Goal: Transaction & Acquisition: Purchase product/service

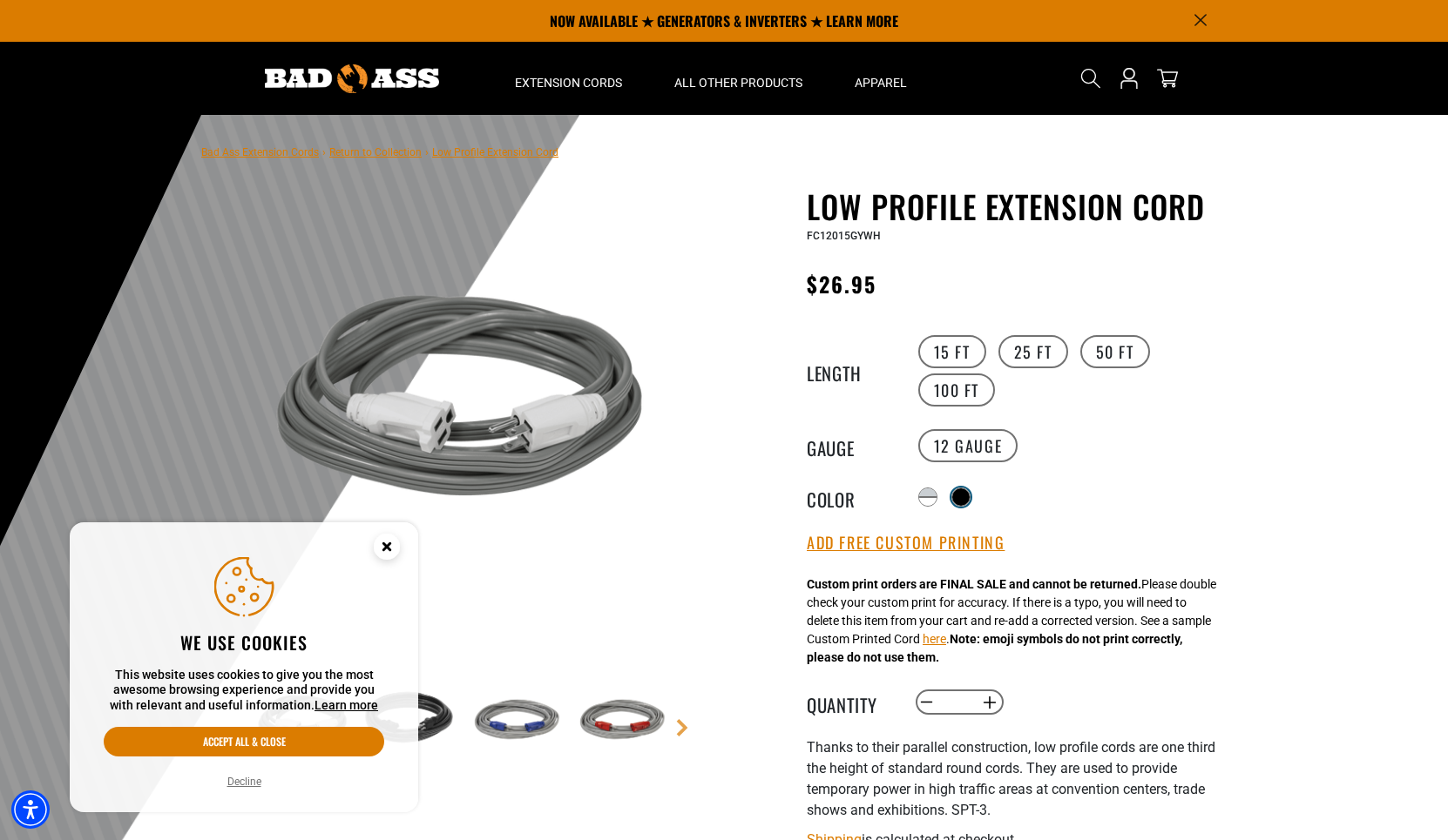
click at [968, 496] on div at bounding box center [961, 497] width 18 height 18
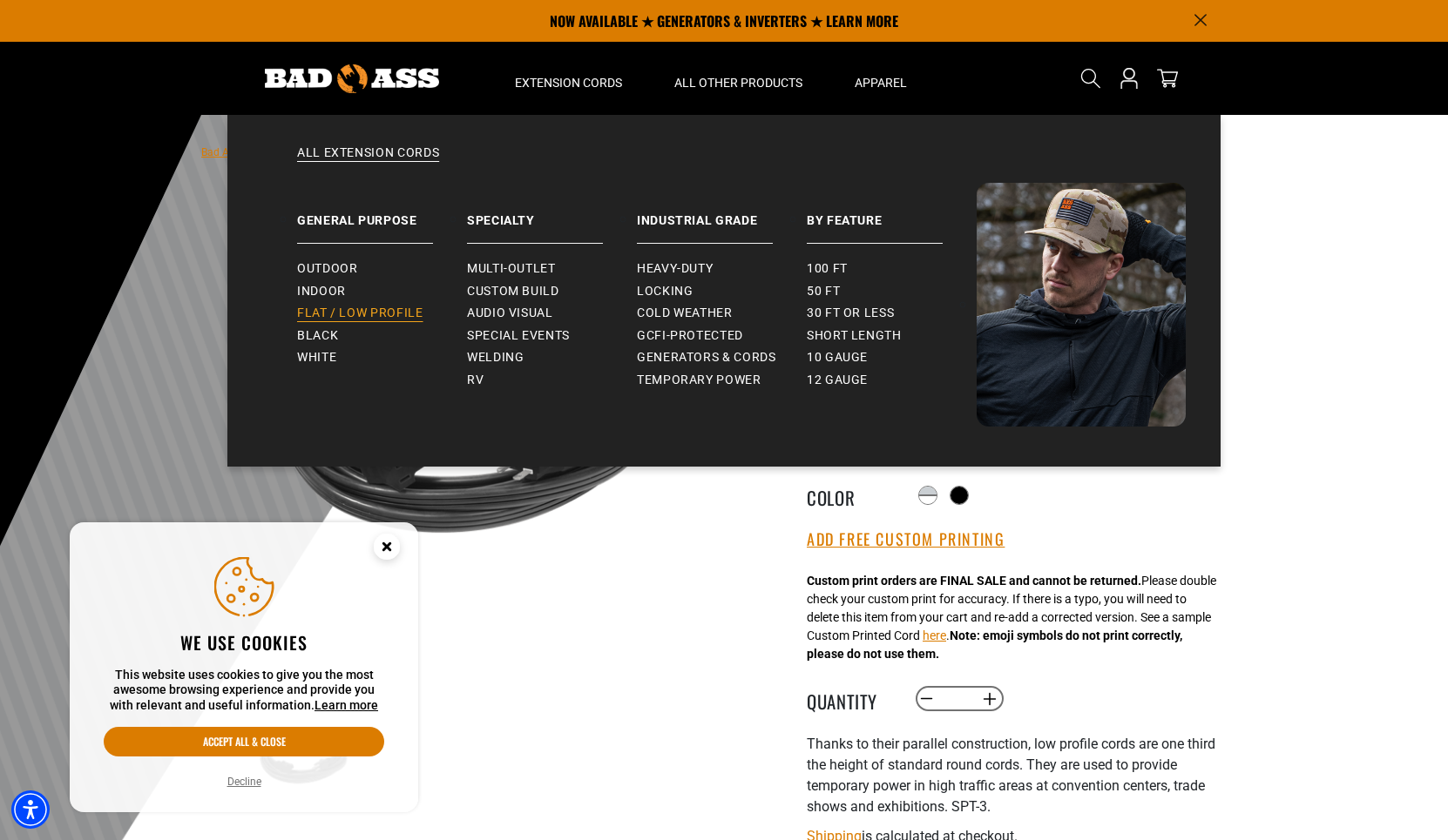
click at [364, 307] on span "Flat / Low Profile" at bounding box center [360, 314] width 127 height 16
click at [874, 330] on span "Short Length" at bounding box center [855, 337] width 95 height 16
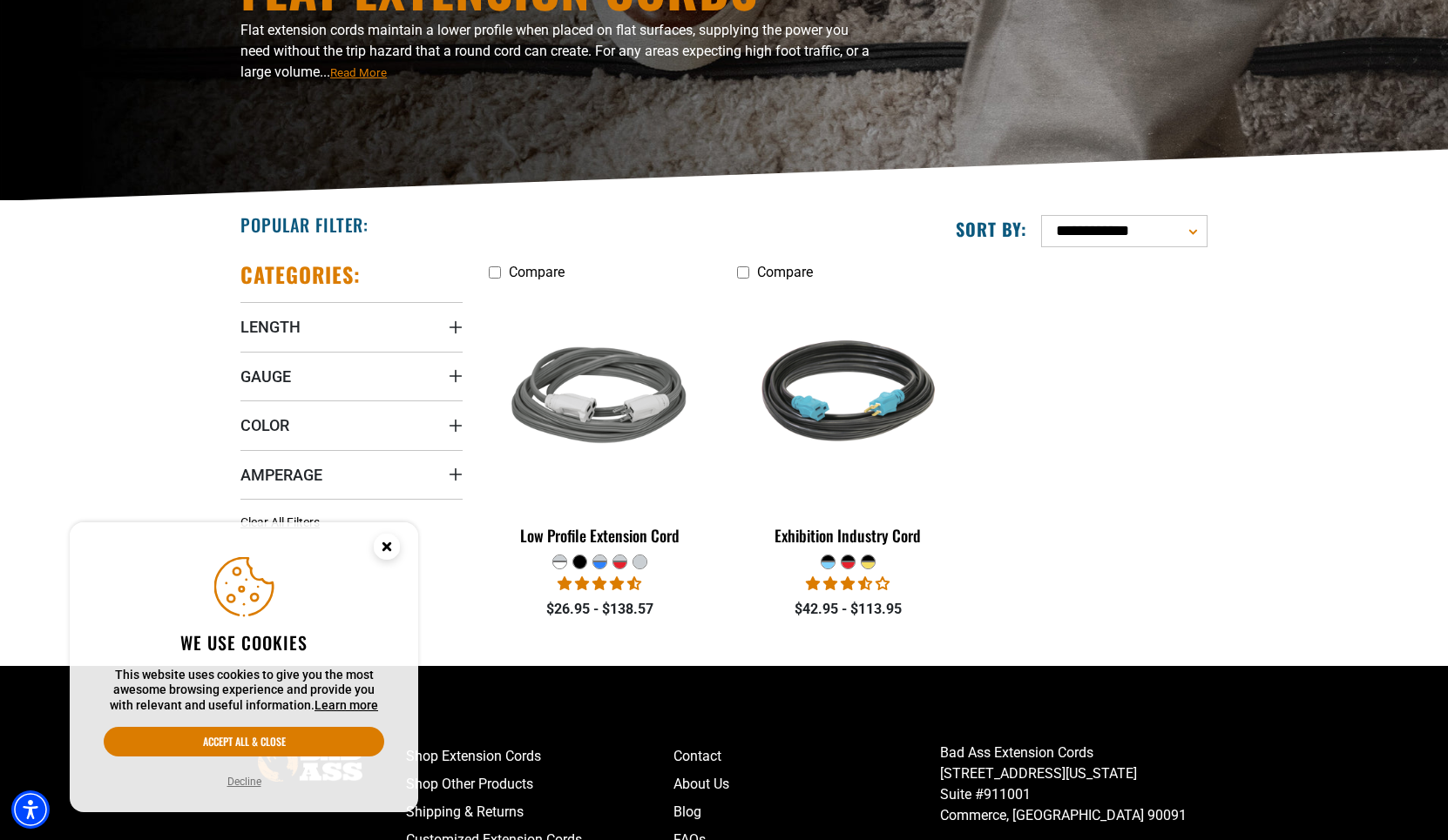
scroll to position [258, 0]
